Goal: Information Seeking & Learning: Learn about a topic

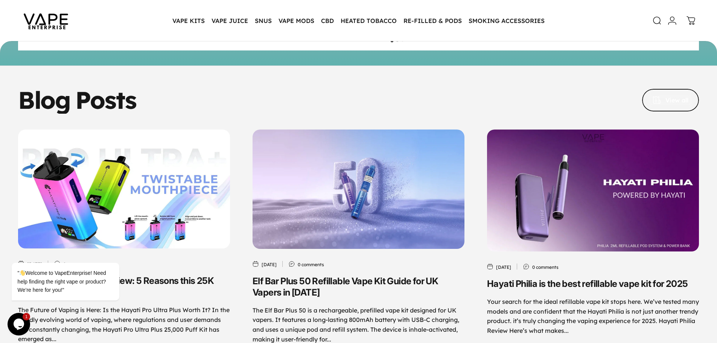
scroll to position [3556, 0]
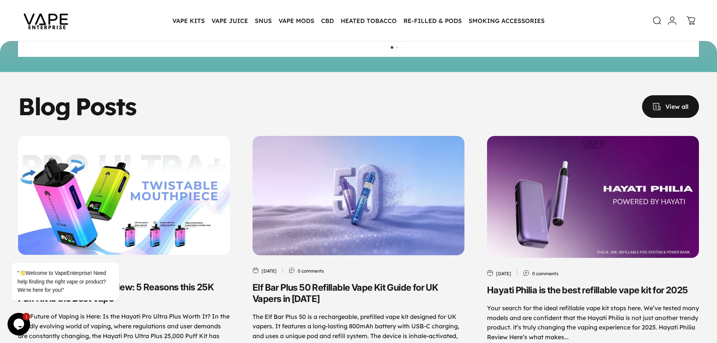
click at [682, 107] on span at bounding box center [670, 106] width 85 height 45
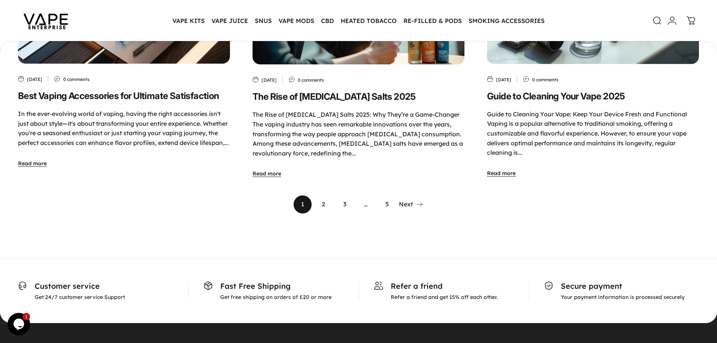
scroll to position [525, 0]
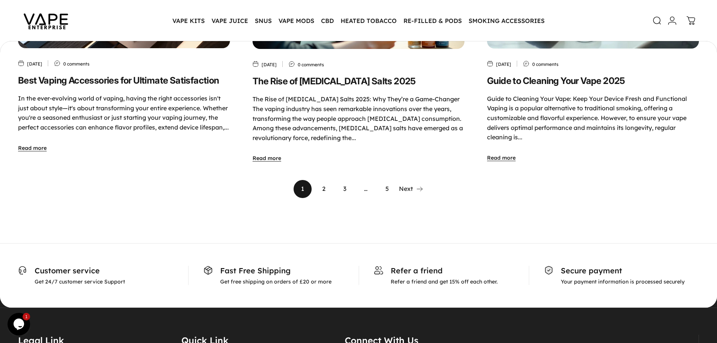
click at [324, 187] on link "2" at bounding box center [324, 189] width 18 height 18
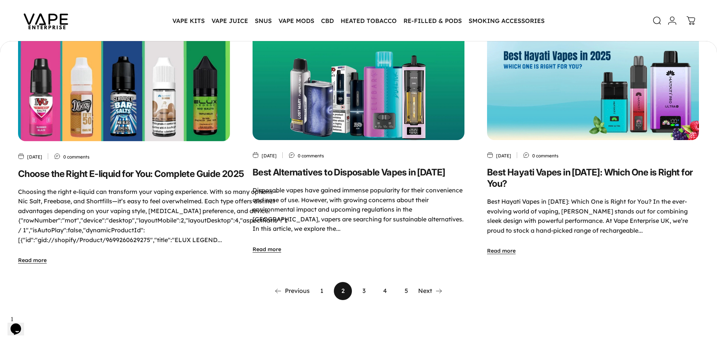
scroll to position [601, 0]
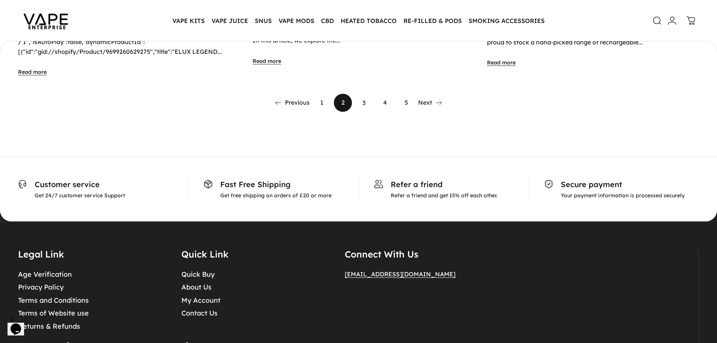
click at [363, 105] on link "3" at bounding box center [364, 103] width 18 height 18
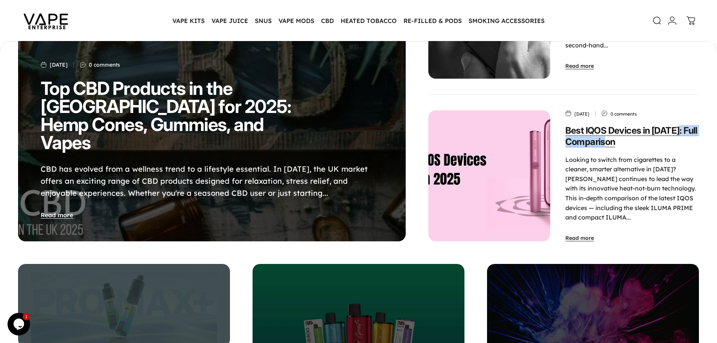
drag, startPoint x: 632, startPoint y: 140, endPoint x: 675, endPoint y: 128, distance: 44.4
click at [677, 129] on p "Best IQOS Devices in 2025: Full Comparison" at bounding box center [632, 136] width 134 height 23
copy link "Full Comparison"
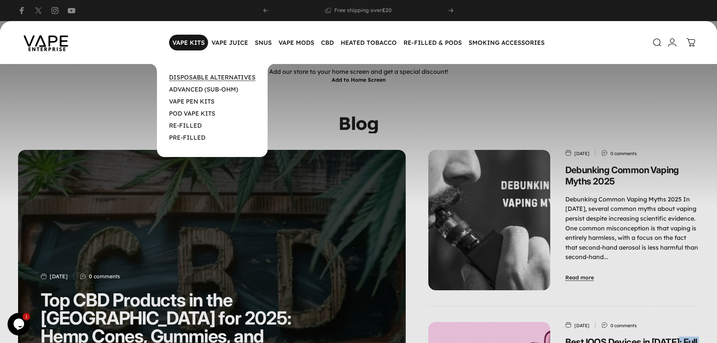
click at [190, 76] on link "DISPOSABLE ALTERNATIVES" at bounding box center [212, 77] width 87 height 8
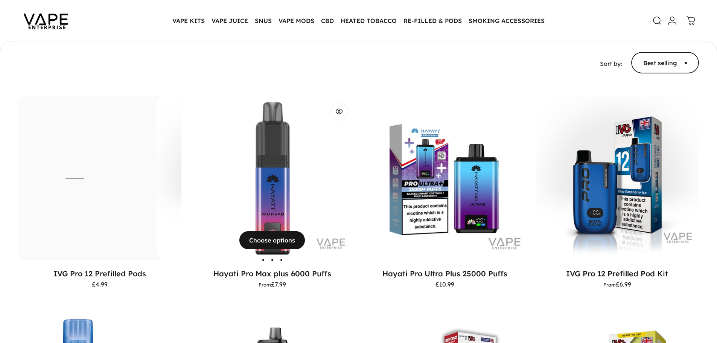
scroll to position [97, 0]
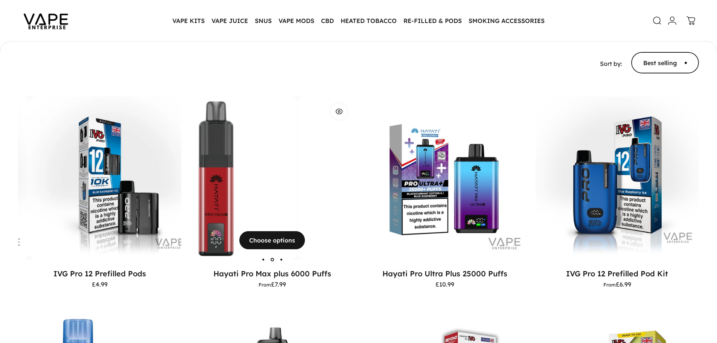
click at [294, 161] on img "Hayati Pro Max plus 6000 Puffs" at bounding box center [215, 177] width 163 height 163
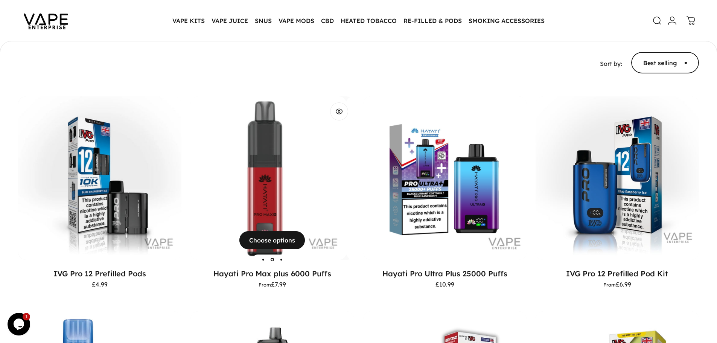
scroll to position [0, 0]
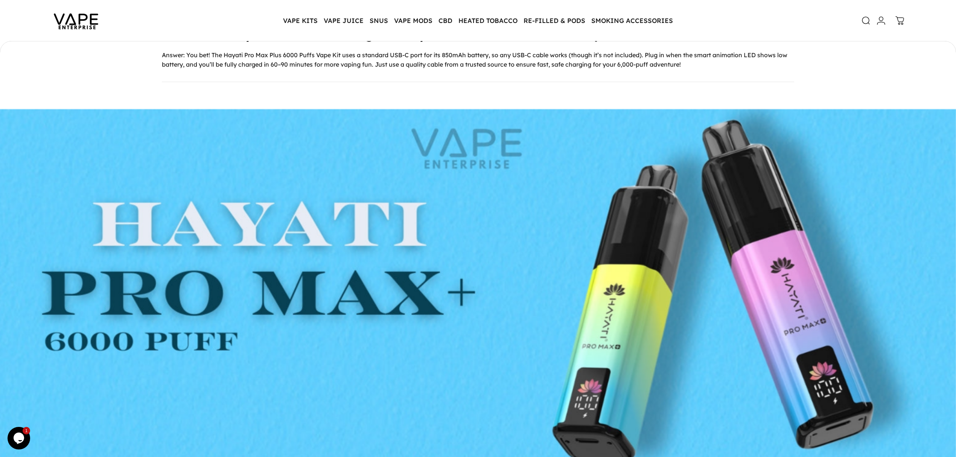
scroll to position [2380, 0]
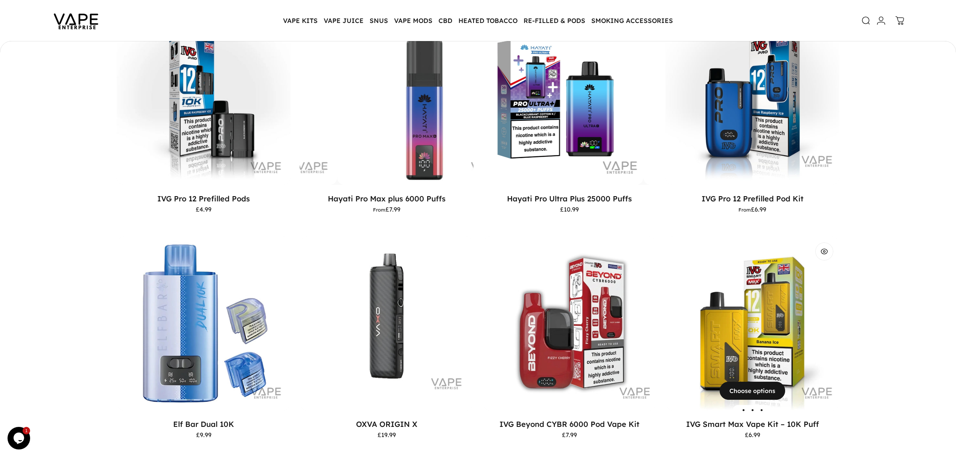
scroll to position [200, 0]
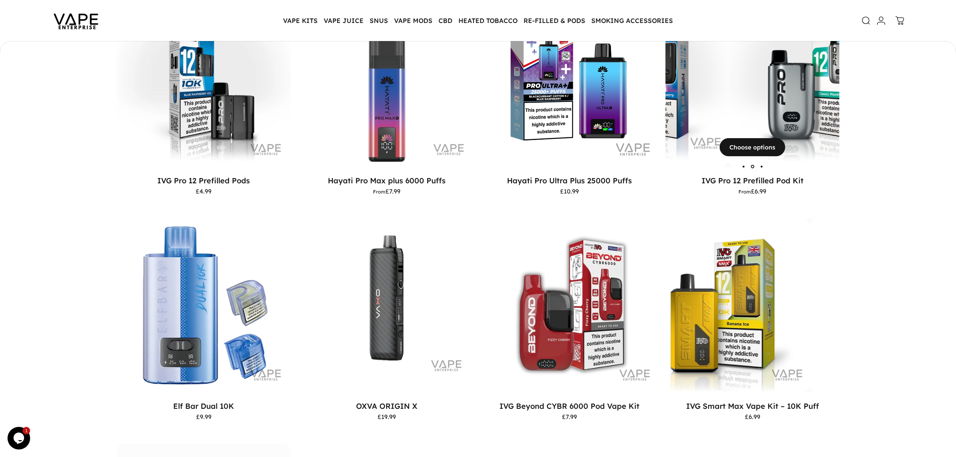
click at [554, 117] on div "IVG Pro 12 Prefilled Pod Kit" at bounding box center [467, 80] width 174 height 174
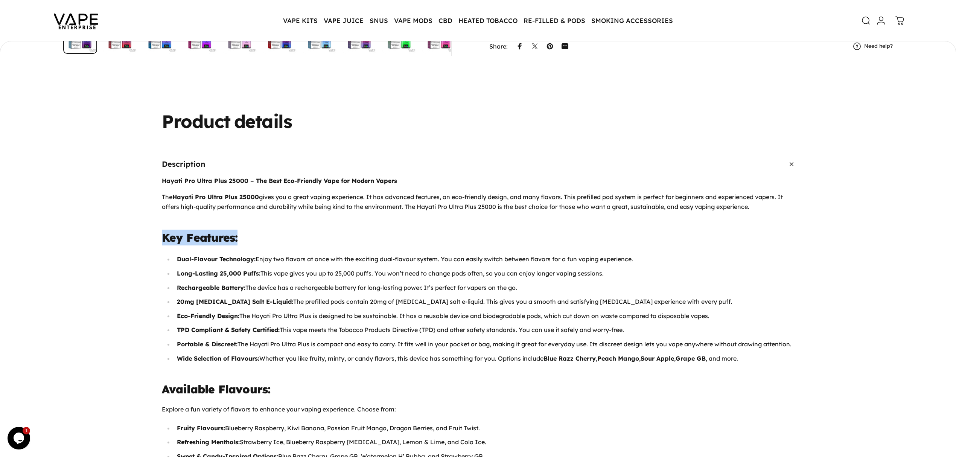
drag, startPoint x: 160, startPoint y: 232, endPoint x: 251, endPoint y: 238, distance: 91.3
copy strong "Key Features:"
click at [247, 232] on h3 "Key Features:" at bounding box center [478, 238] width 632 height 16
drag, startPoint x: 257, startPoint y: 232, endPoint x: 131, endPoint y: 232, distance: 126.1
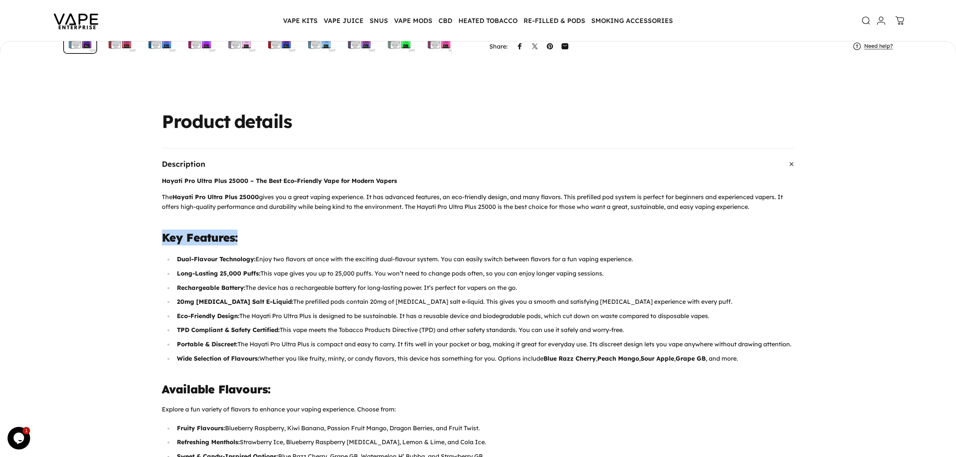
copy strong "Key Features:"
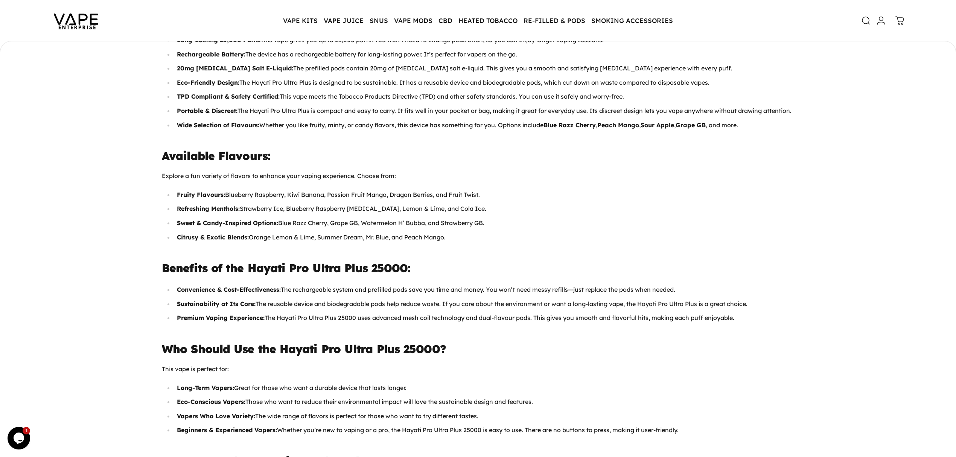
scroll to position [550, 0]
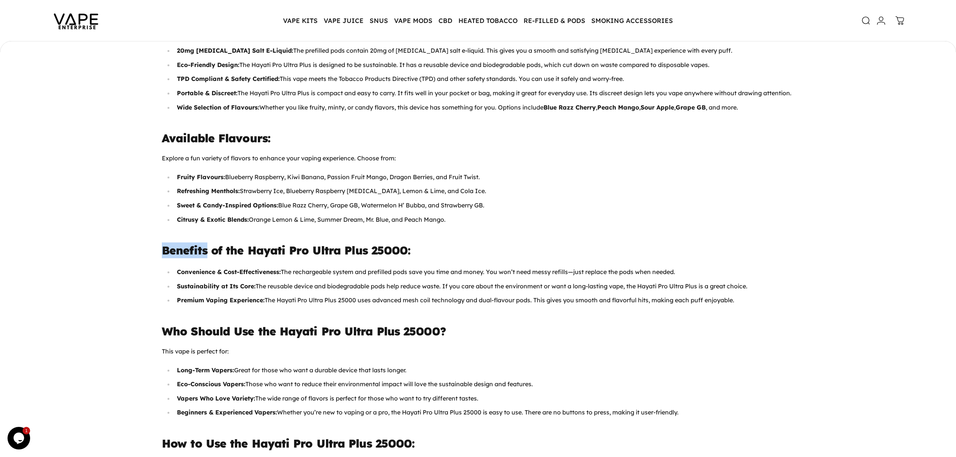
drag, startPoint x: 164, startPoint y: 264, endPoint x: 211, endPoint y: 266, distance: 47.1
click at [211, 266] on div "Description Hayati Pro Ultra Plus 25000 – The Best Eco-Friendly Vape for Modern…" at bounding box center [478, 389] width 723 height 985
copy strong "Benefits"
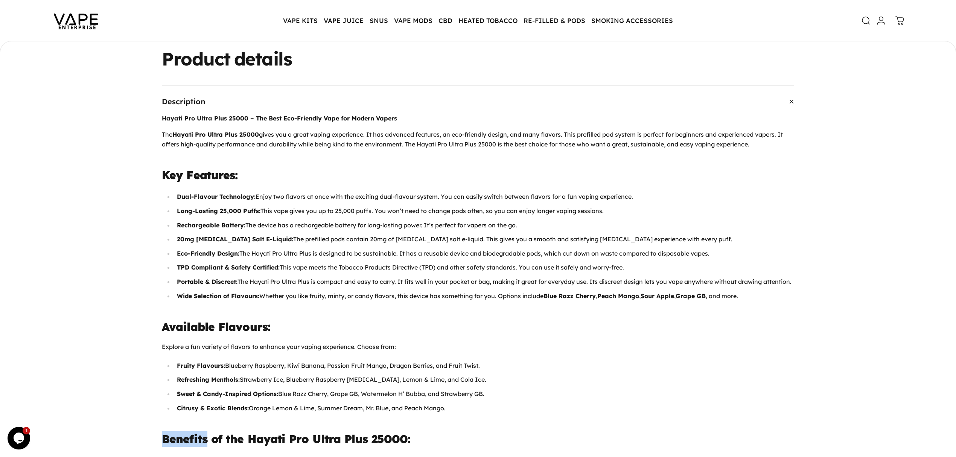
scroll to position [449, 0]
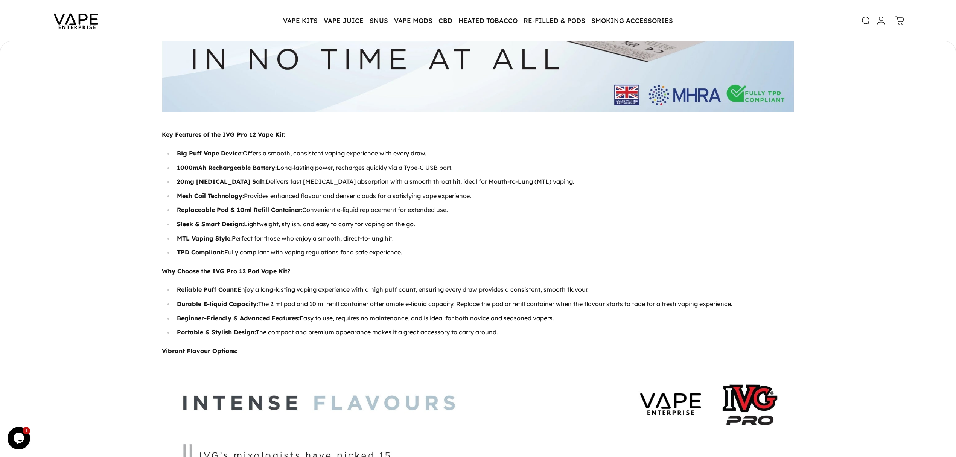
scroll to position [874, 0]
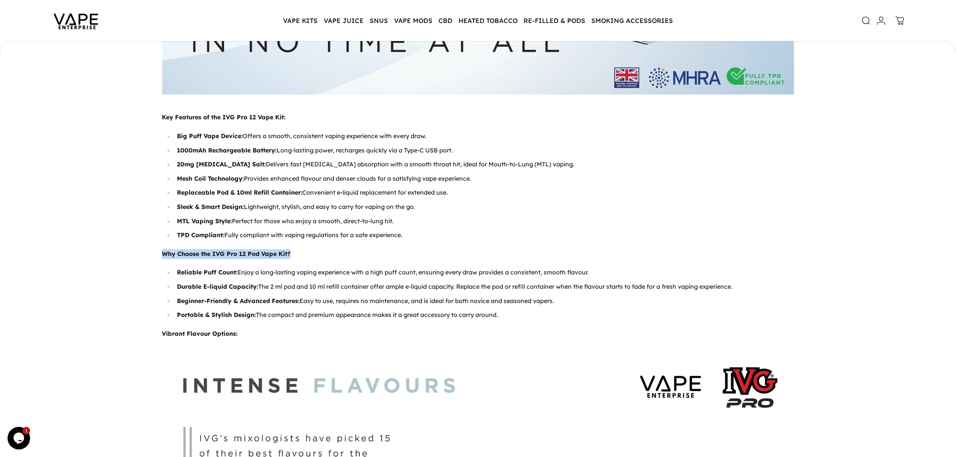
drag, startPoint x: 178, startPoint y: 247, endPoint x: 300, endPoint y: 247, distance: 122.0
copy strong "Why Choose the IVG Pro 12 Pod Vape Kit?"
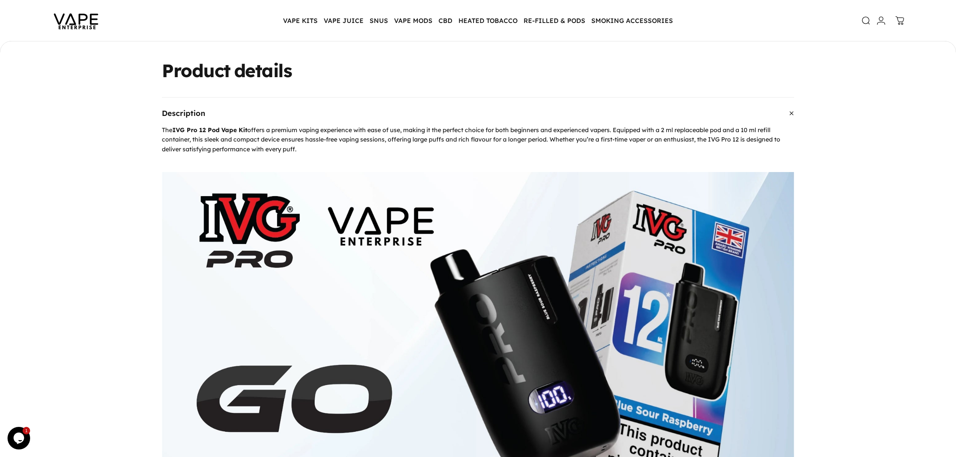
scroll to position [349, 0]
click at [67, 25] on img at bounding box center [76, 20] width 68 height 35
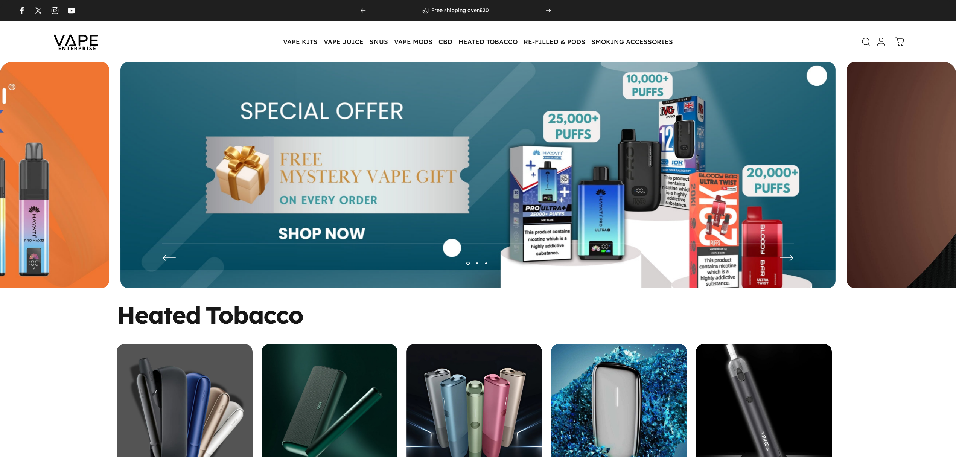
click at [213, 344] on div "IQOS 3 DUO" at bounding box center [185, 412] width 136 height 136
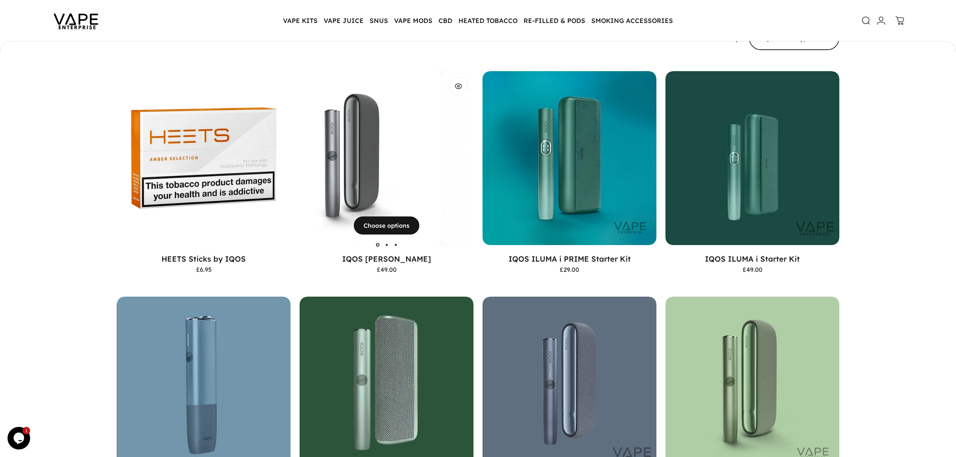
scroll to position [121, 0]
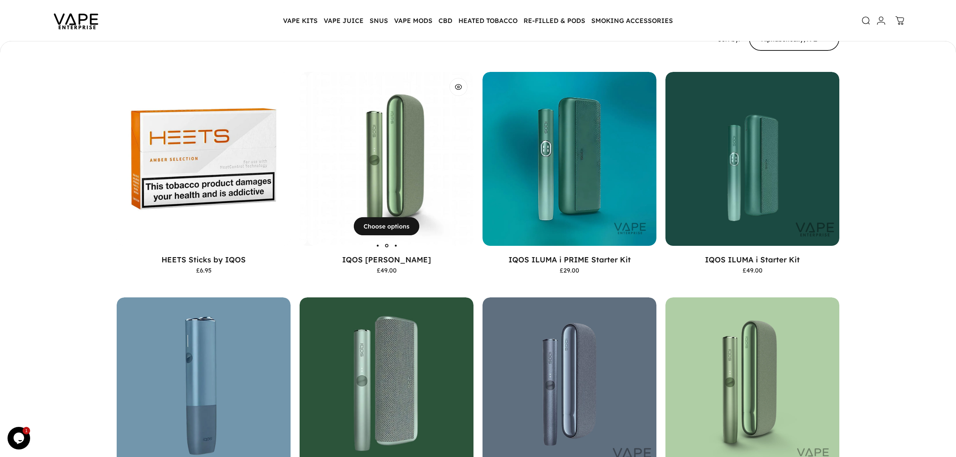
click at [380, 161] on img "IQOS Iluma Device" at bounding box center [395, 159] width 174 height 174
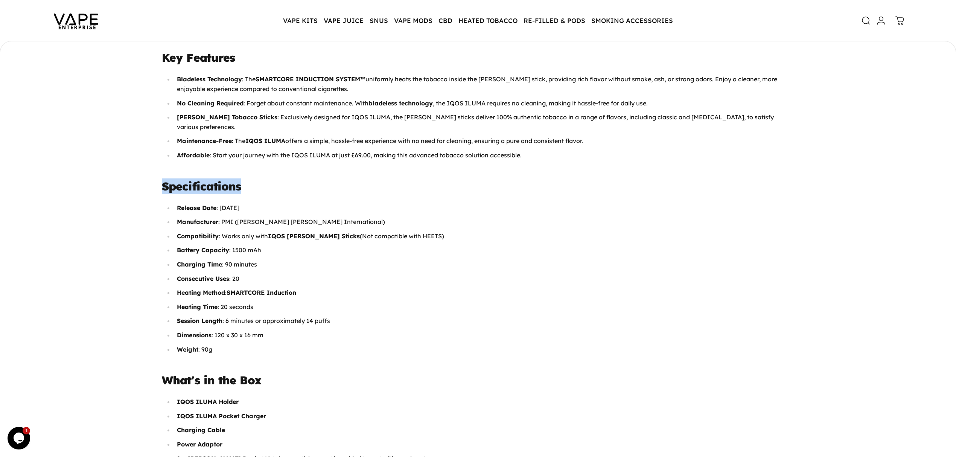
drag, startPoint x: 160, startPoint y: 175, endPoint x: 279, endPoint y: 178, distance: 119.0
click at [279, 178] on div "Description [PERSON_NAME] , a revolutionary leap in the world of heated tobacco…" at bounding box center [478, 375] width 723 height 801
copy strong "Specifications"
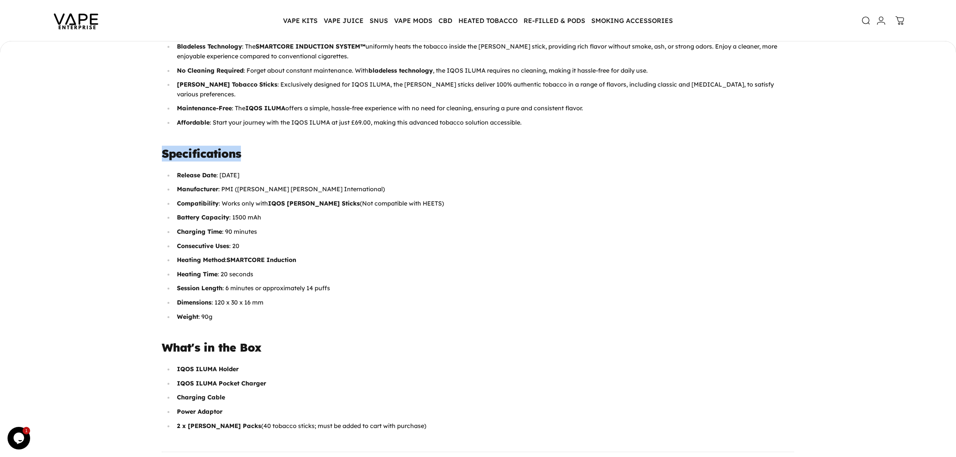
scroll to position [522, 0]
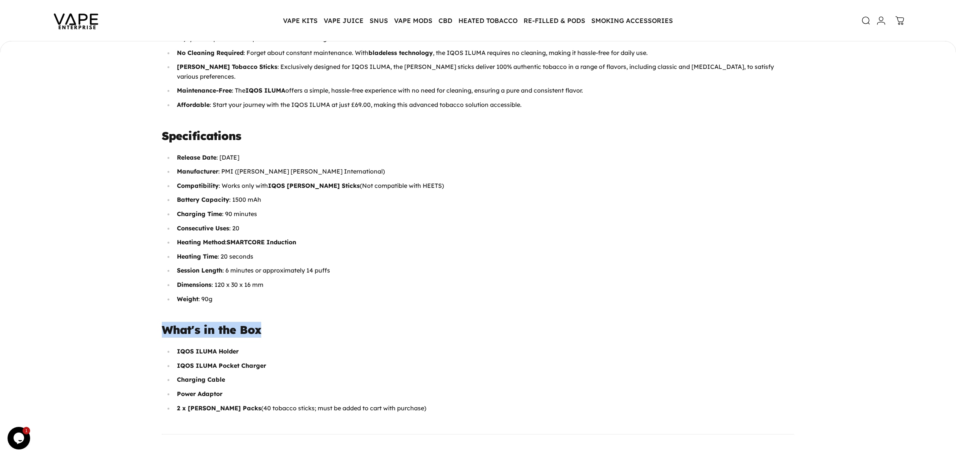
drag, startPoint x: 165, startPoint y: 320, endPoint x: 271, endPoint y: 310, distance: 106.6
click at [271, 310] on div "Description [PERSON_NAME] , a revolutionary leap in the world of heated tobacco…" at bounding box center [478, 324] width 723 height 801
copy strong "What's in the Box"
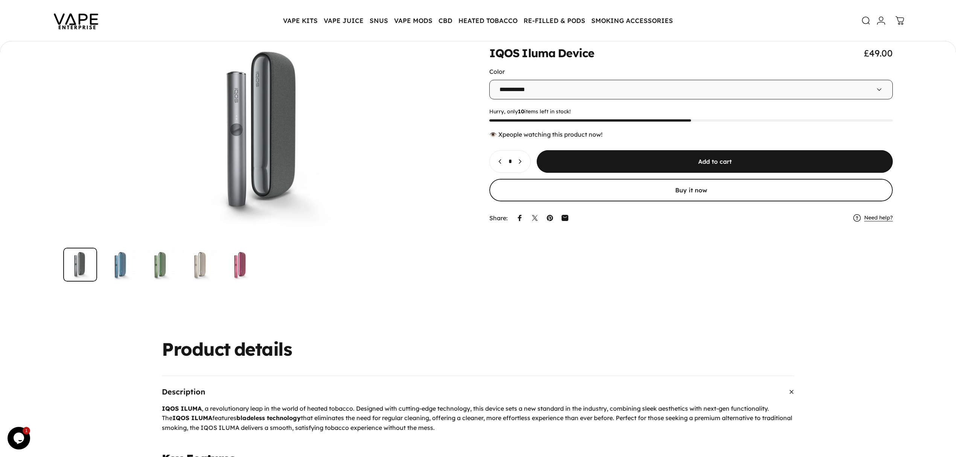
scroll to position [71, 0]
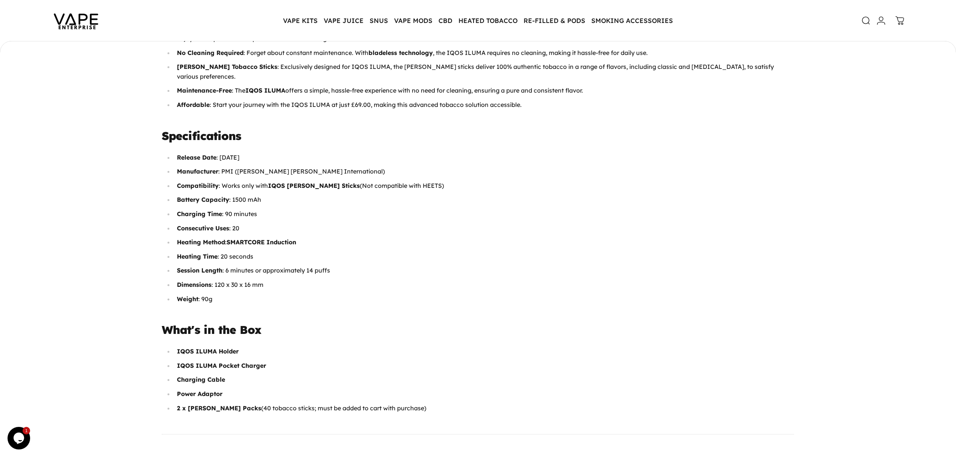
click at [334, 347] on li "IQOS ILUMA Holder" at bounding box center [484, 352] width 620 height 10
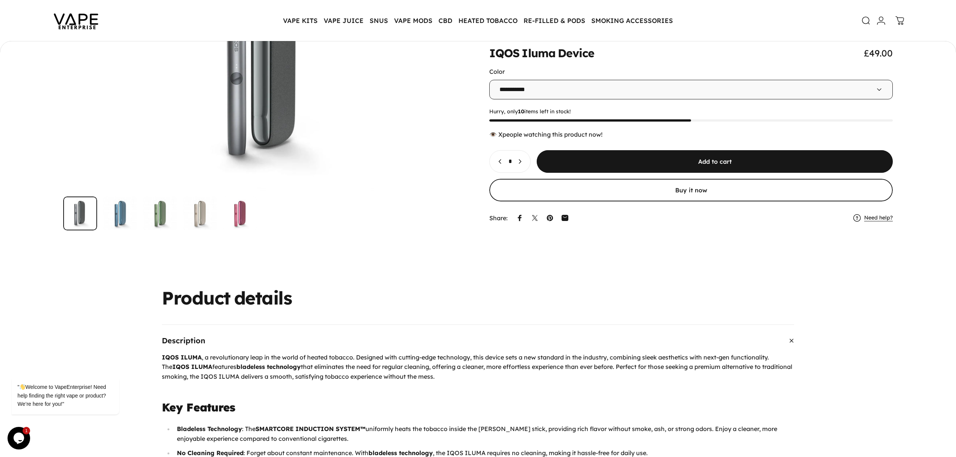
scroll to position [0, 0]
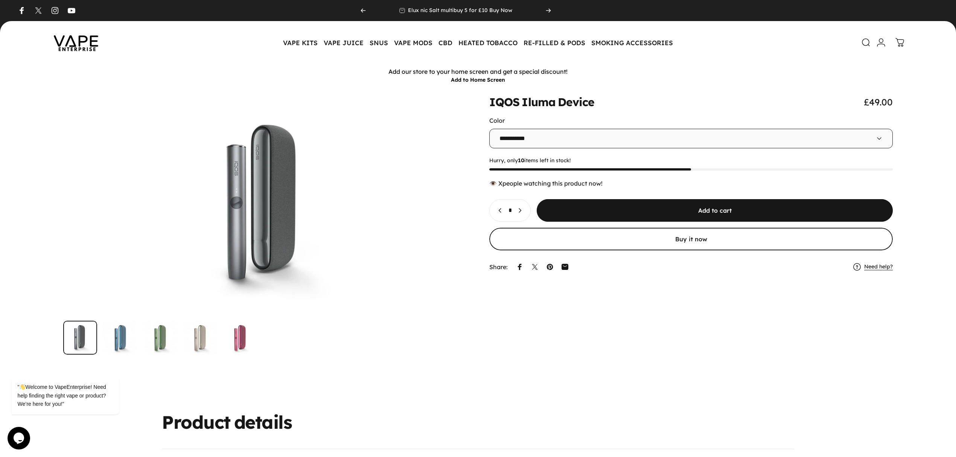
click at [88, 47] on img at bounding box center [76, 42] width 68 height 35
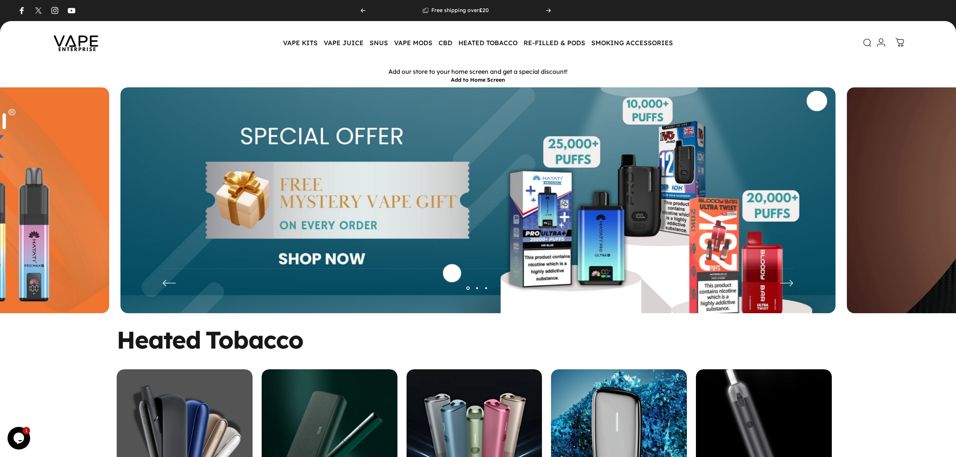
click at [870, 44] on icon at bounding box center [867, 42] width 9 height 9
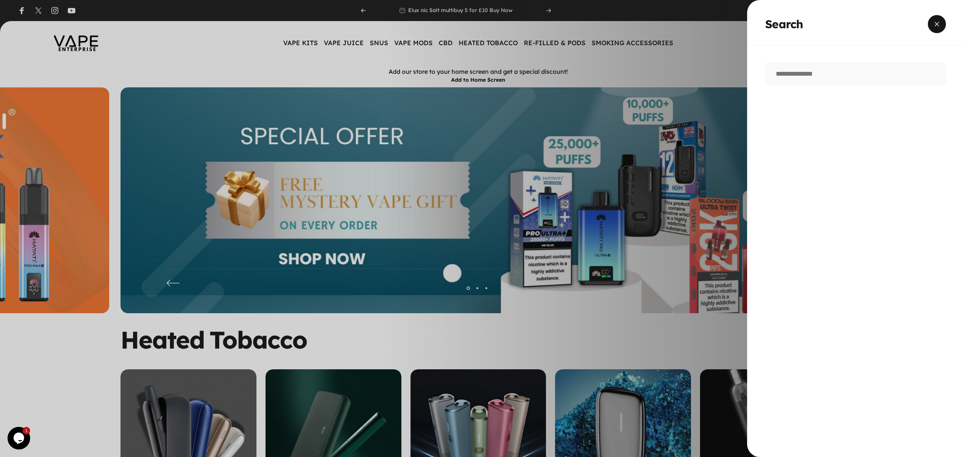
click at [938, 18] on span "Close" at bounding box center [936, 24] width 27 height 36
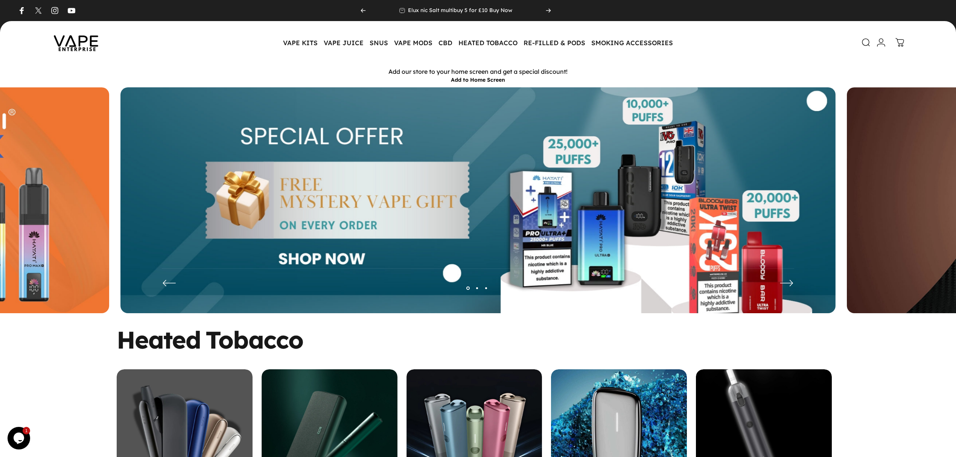
click at [78, 44] on img at bounding box center [76, 42] width 68 height 35
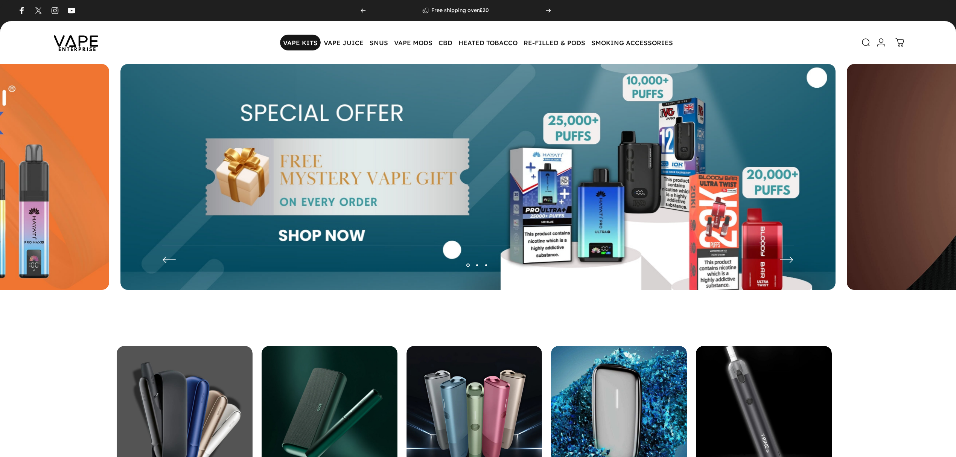
click at [292, 45] on magnet-element "VAPE KITS VAPE KITS" at bounding box center [300, 43] width 41 height 16
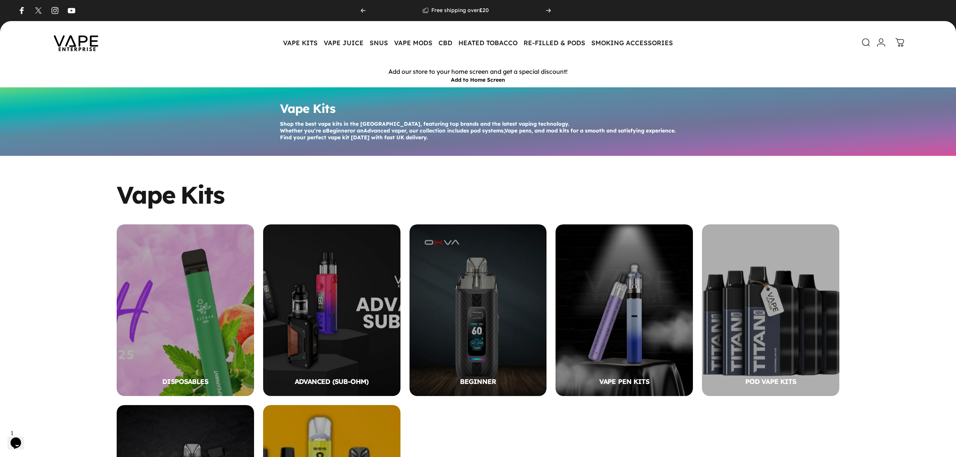
click at [94, 46] on img at bounding box center [76, 42] width 68 height 35
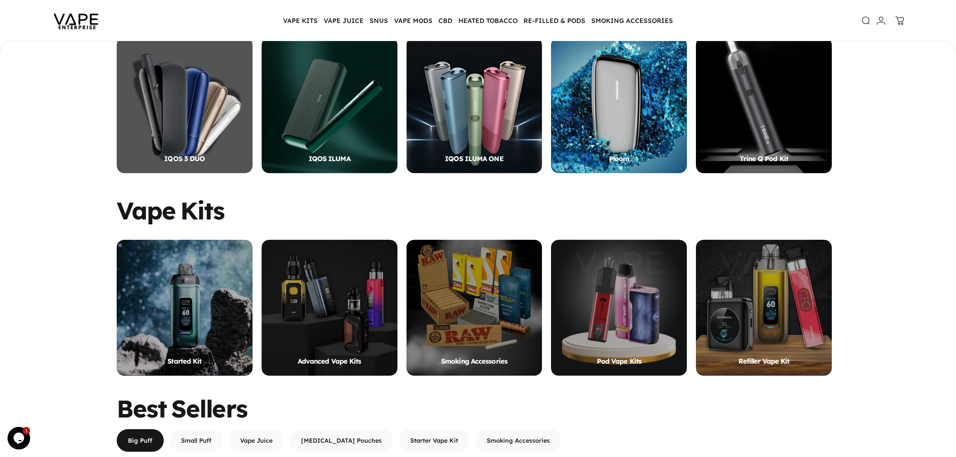
scroll to position [322, 0]
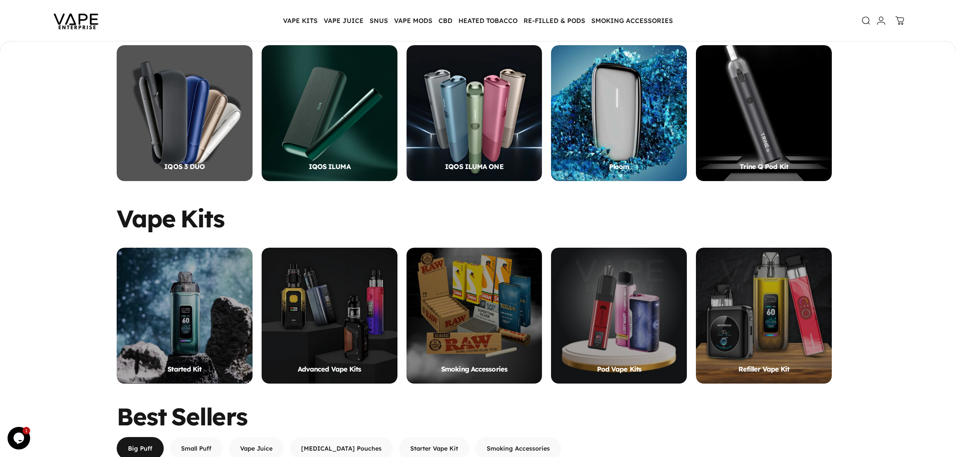
drag, startPoint x: 588, startPoint y: 372, endPoint x: 902, endPoint y: 390, distance: 314.8
click at [904, 388] on div "Vape Kits Started Kit Advanced Vape Kits Smoking Accessories Pod Vape Kits Refi…" at bounding box center [478, 296] width 956 height 196
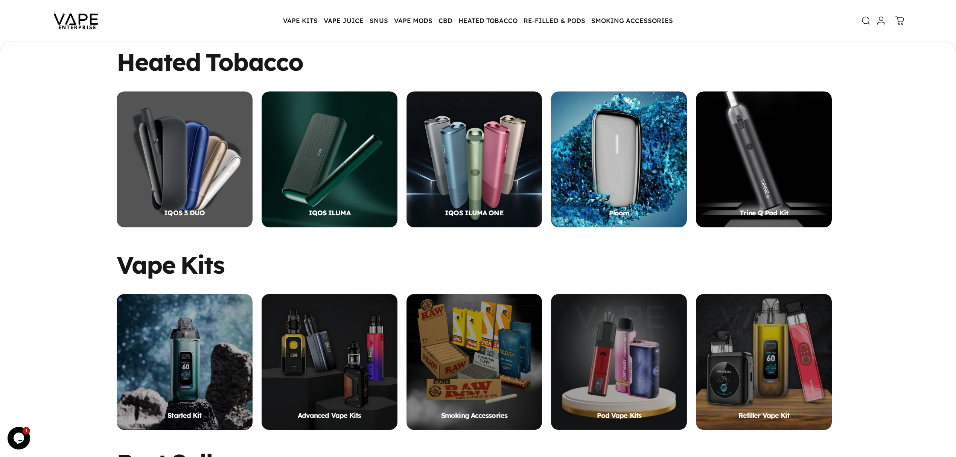
scroll to position [272, 0]
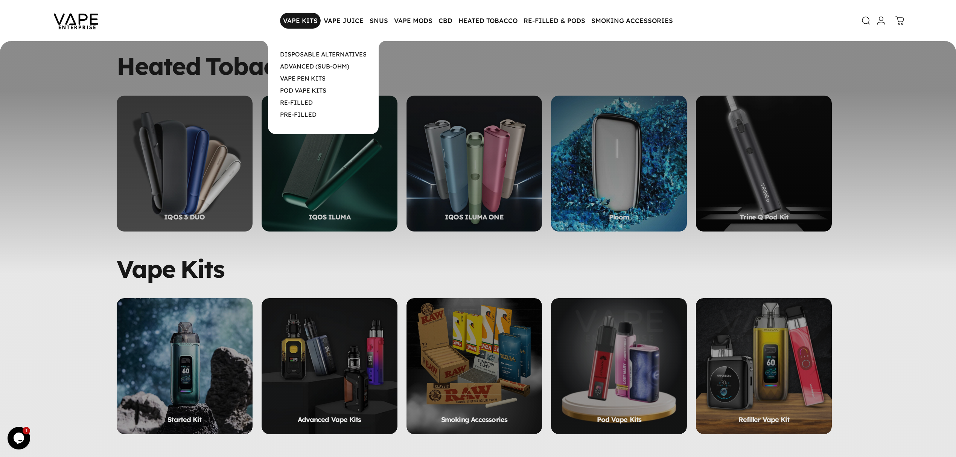
click at [300, 114] on link "PRE-FILLED" at bounding box center [298, 115] width 37 height 8
